Goal: Navigation & Orientation: Find specific page/section

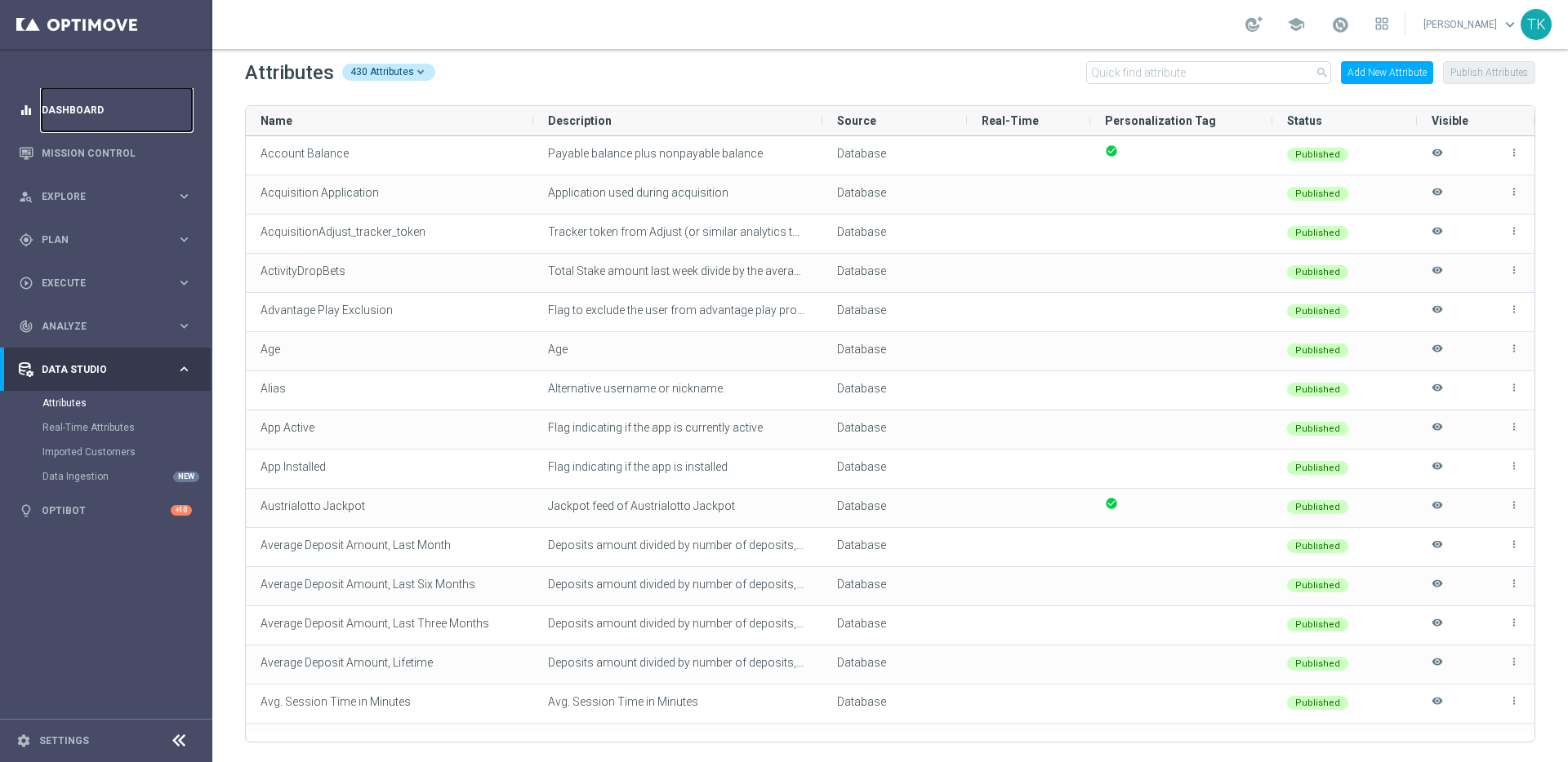
click at [70, 111] on link "Dashboard" at bounding box center [116, 110] width 150 height 43
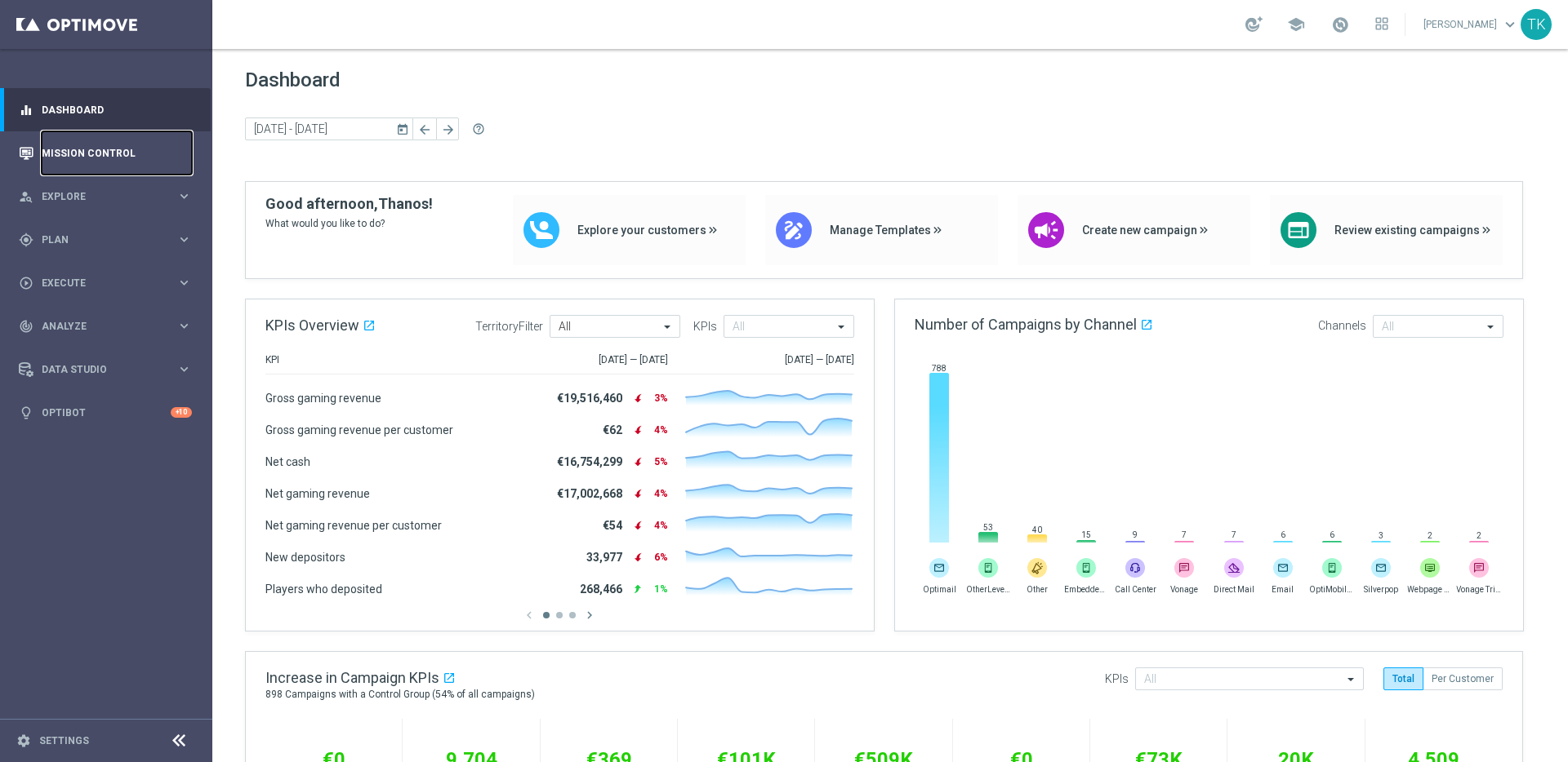
click at [104, 151] on link "Mission Control" at bounding box center [116, 153] width 150 height 43
